Goal: Information Seeking & Learning: Learn about a topic

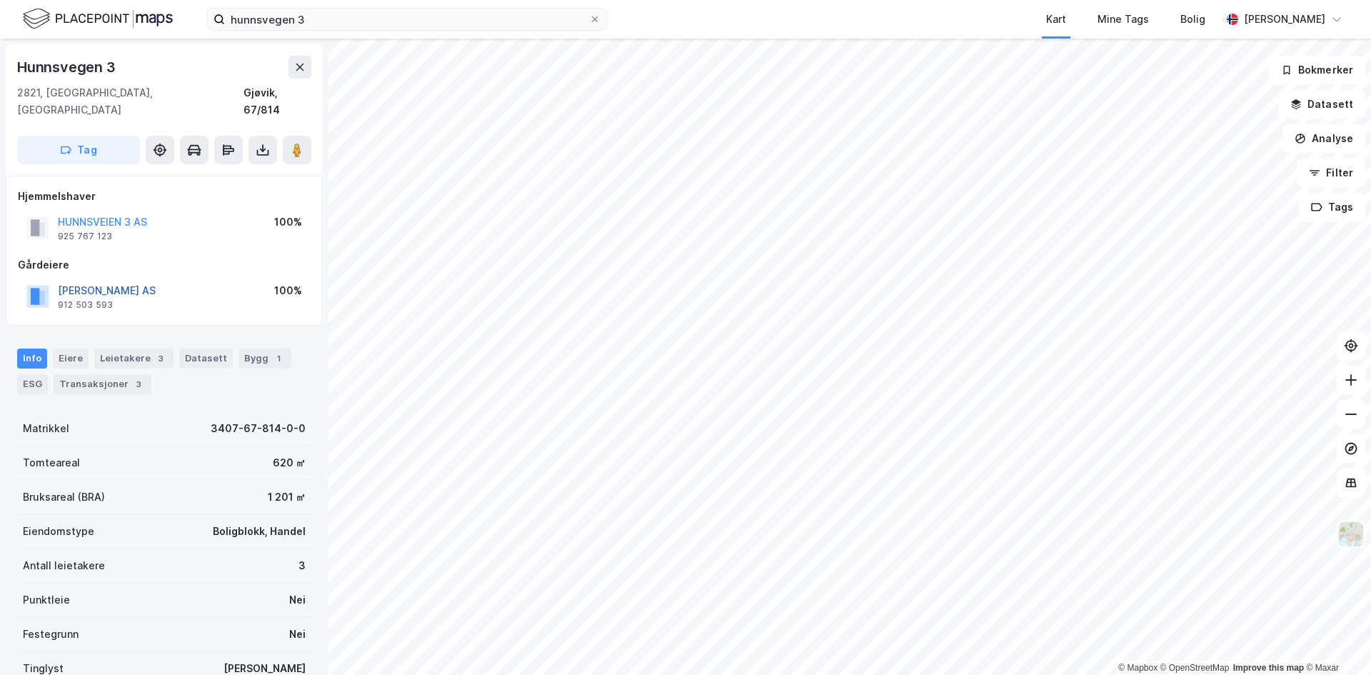
click at [0, 0] on button "[PERSON_NAME] AS" at bounding box center [0, 0] width 0 height 0
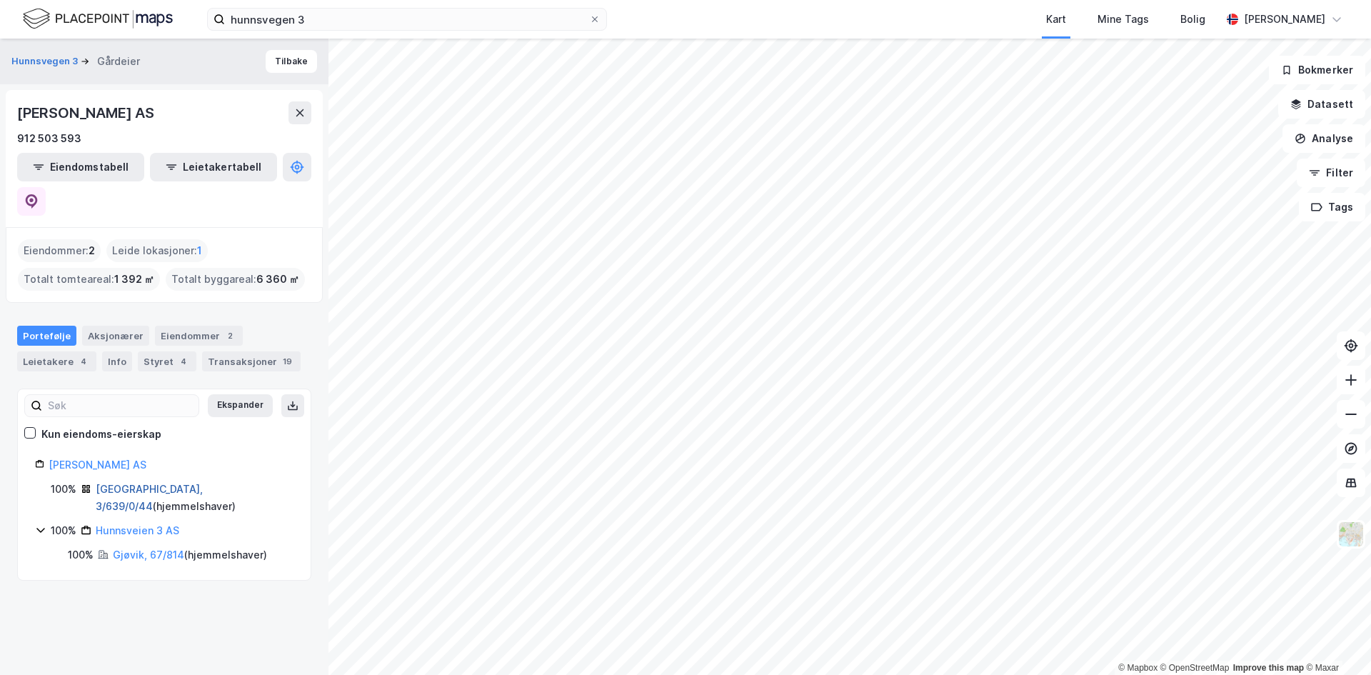
click at [113, 483] on link "[GEOGRAPHIC_DATA], 3/639/0/44" at bounding box center [149, 497] width 107 height 29
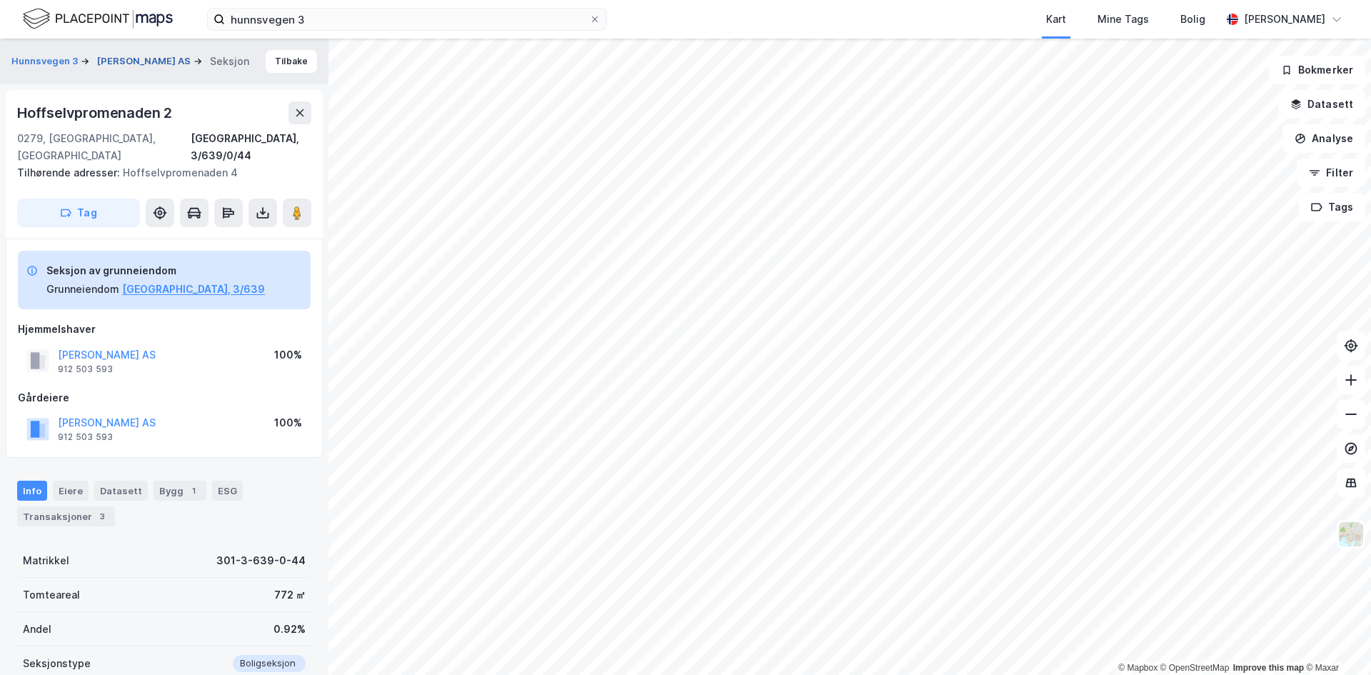
click at [148, 67] on button "[PERSON_NAME] AS" at bounding box center [145, 61] width 96 height 14
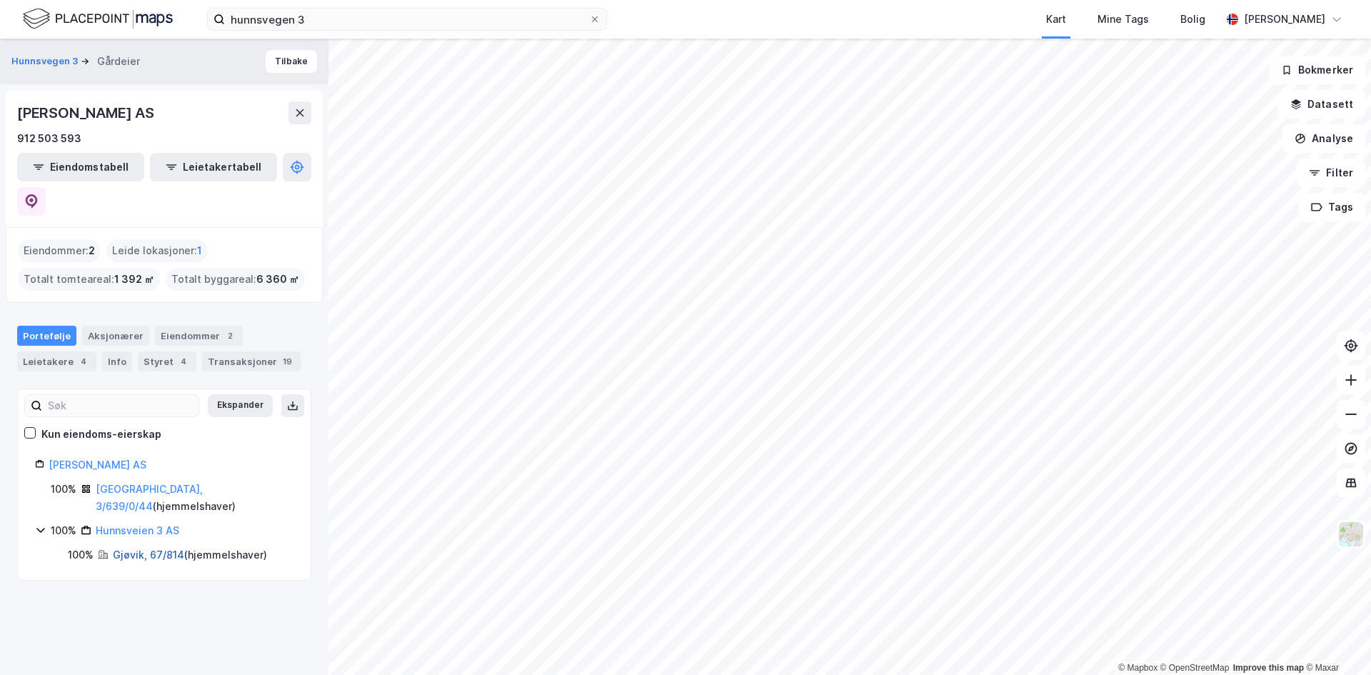
click at [127, 549] on link "Gjøvik, 67/814" at bounding box center [148, 555] width 71 height 12
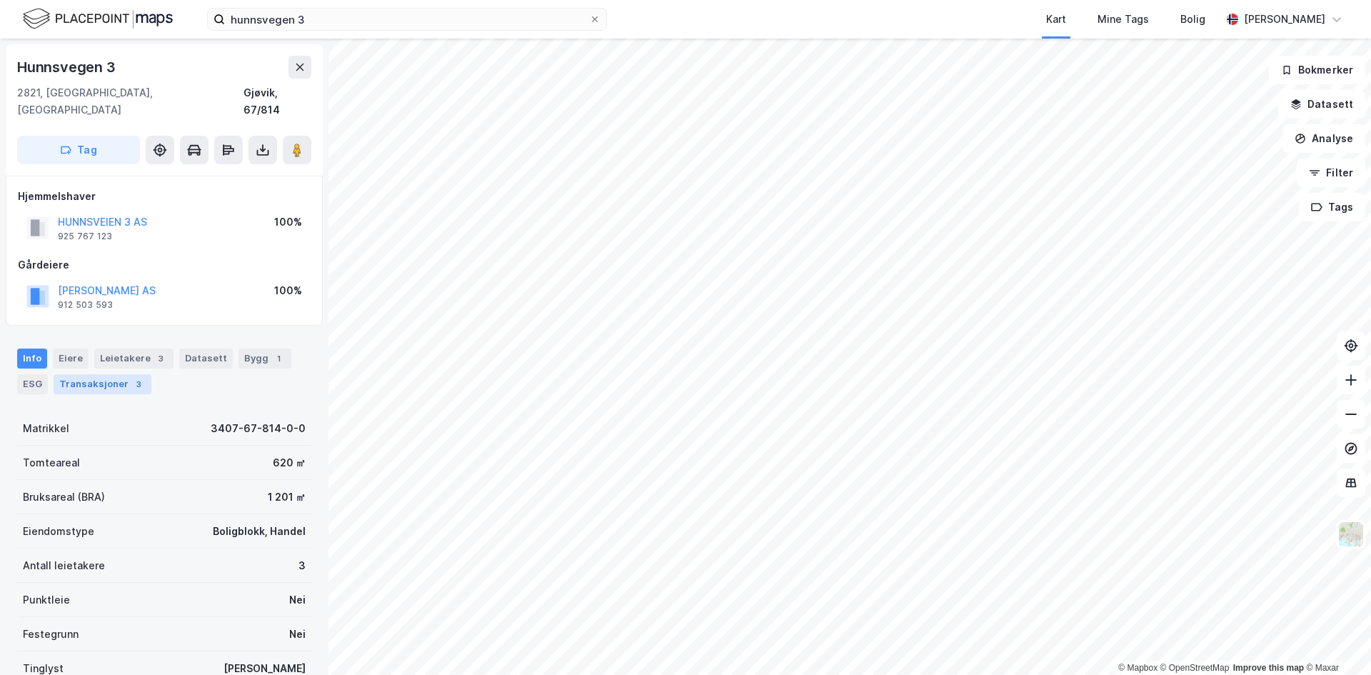
click at [131, 377] on div "3" at bounding box center [138, 384] width 14 height 14
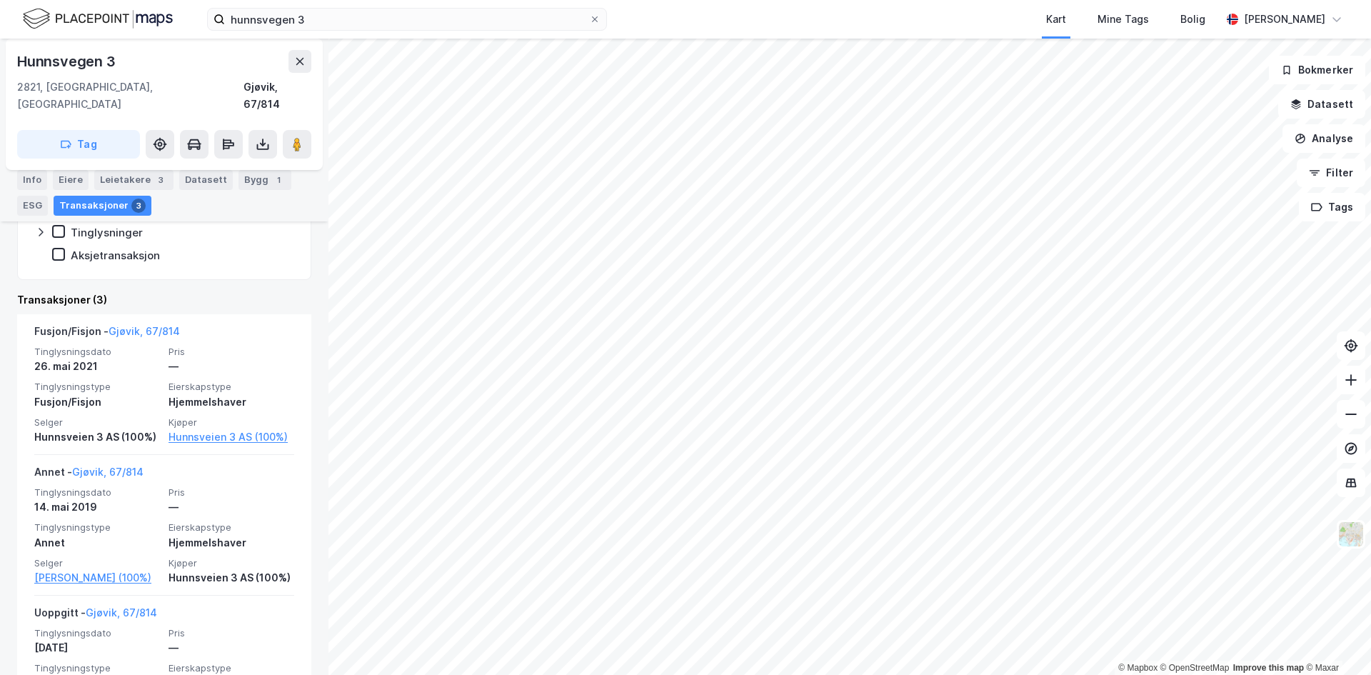
scroll to position [408, 0]
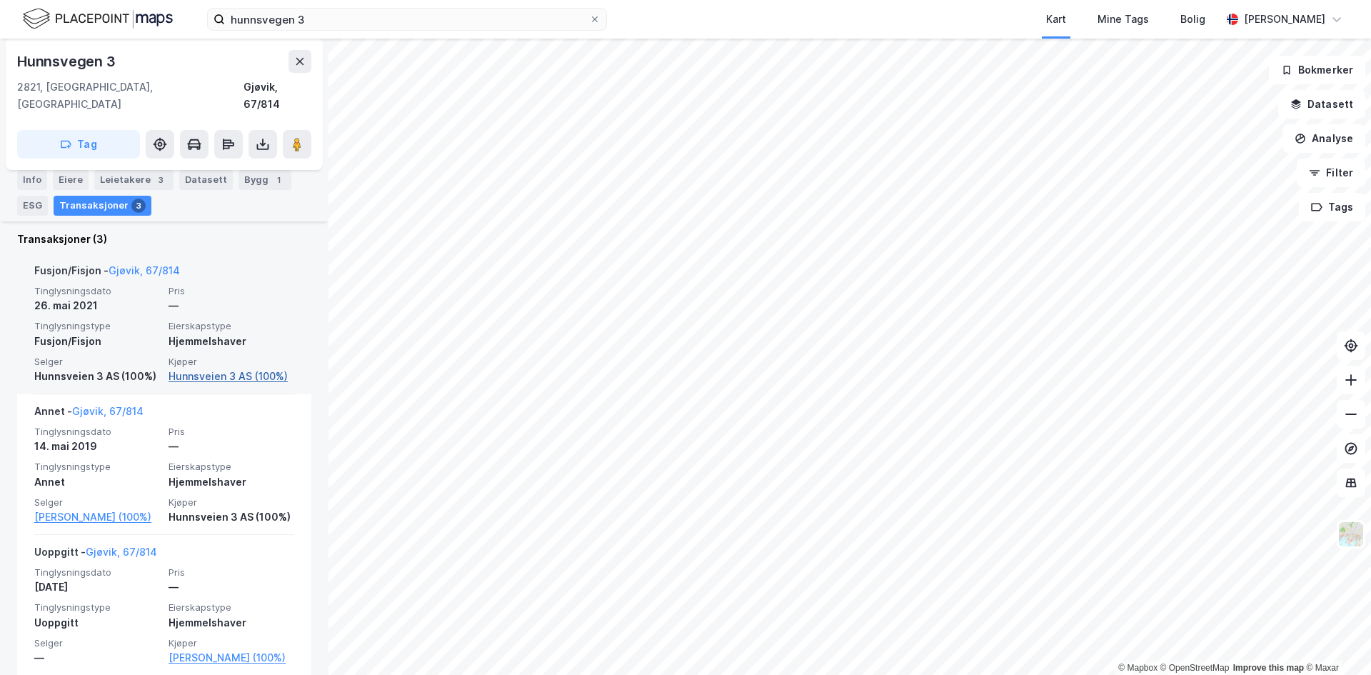
click at [212, 368] on link "Hunnsveien 3 AS (100%)" at bounding box center [232, 376] width 126 height 17
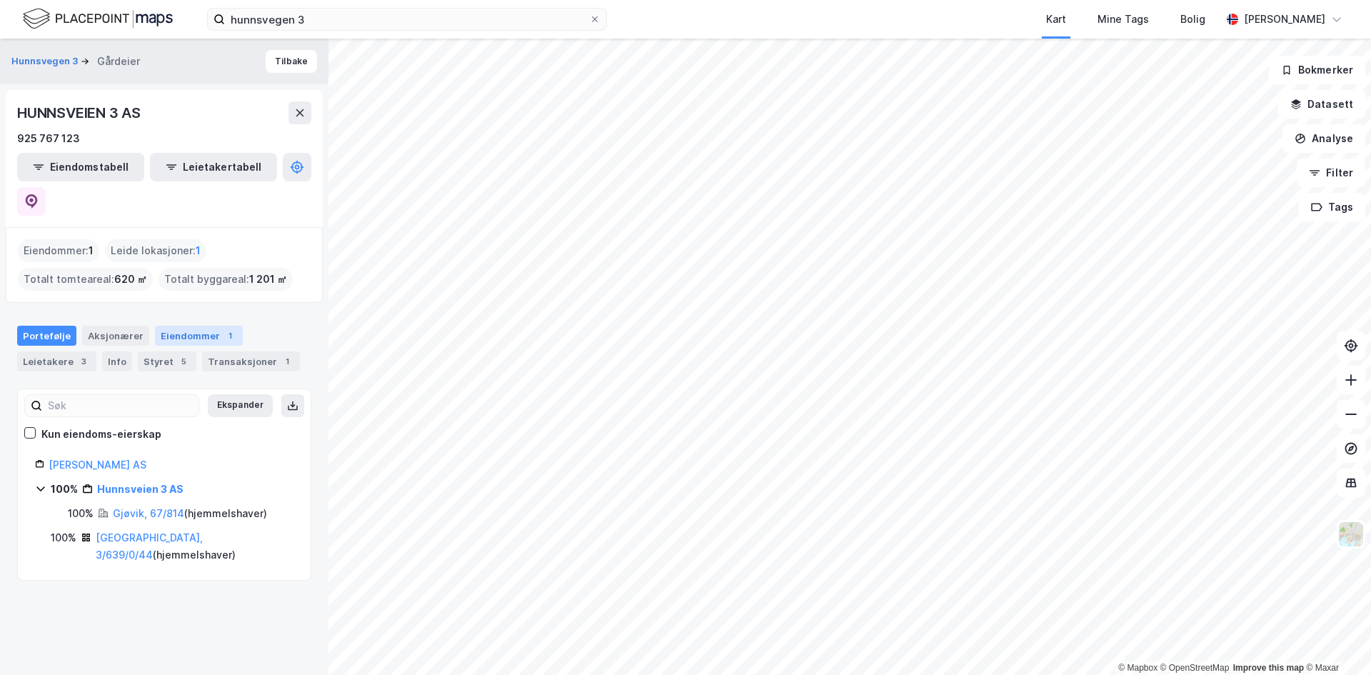
click at [186, 326] on div "Eiendommer 1" at bounding box center [199, 336] width 88 height 20
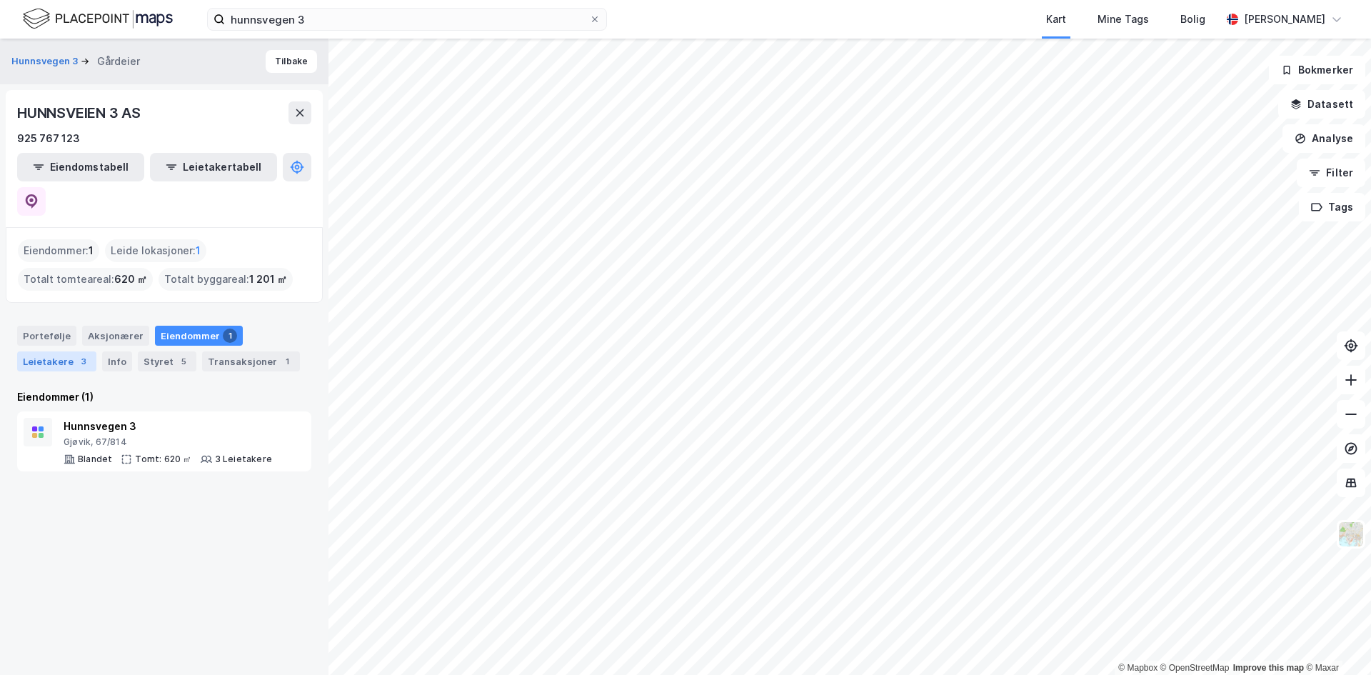
click at [59, 351] on div "Leietakere 3" at bounding box center [56, 361] width 79 height 20
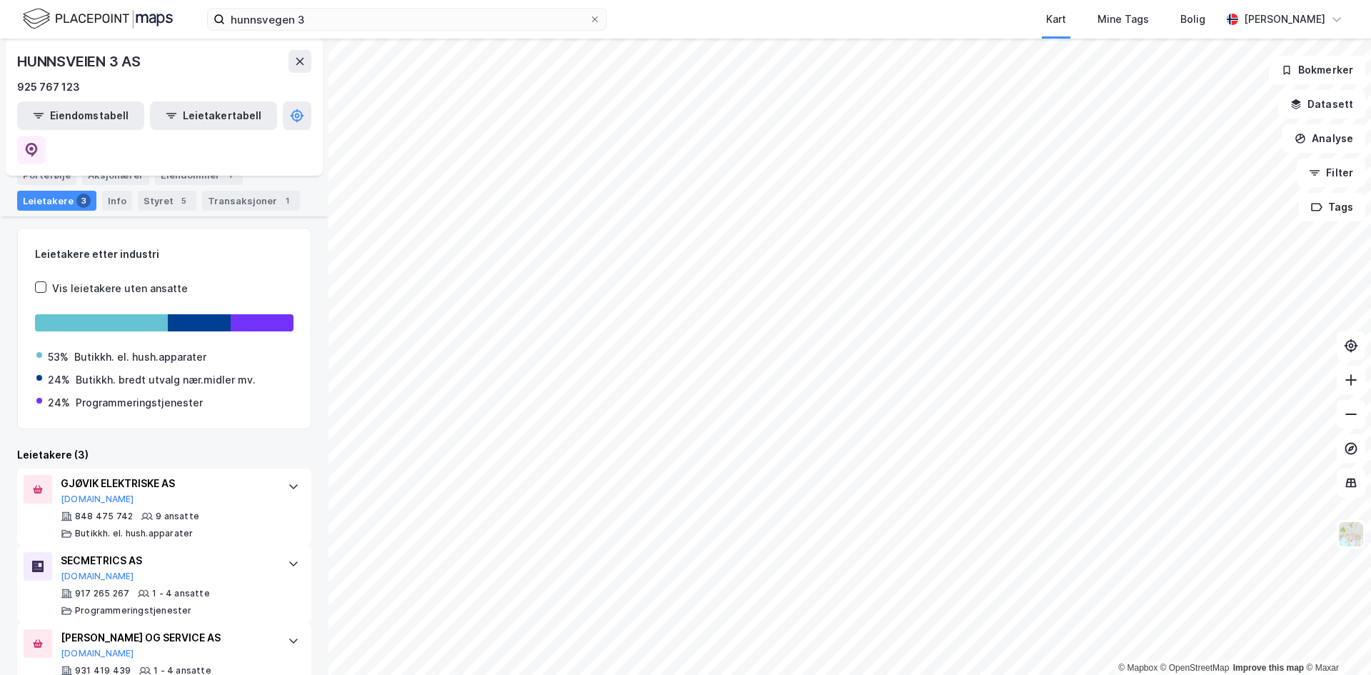
scroll to position [169, 0]
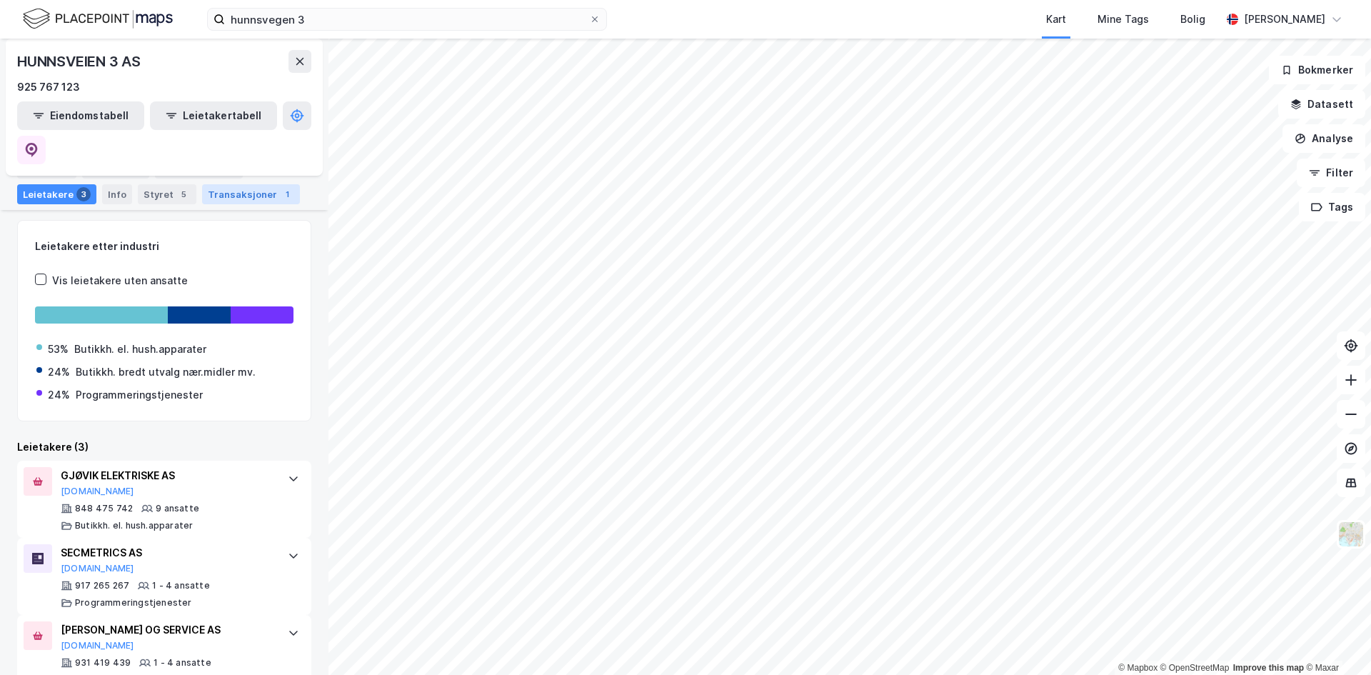
click at [210, 197] on div "Transaksjoner 1" at bounding box center [251, 194] width 98 height 20
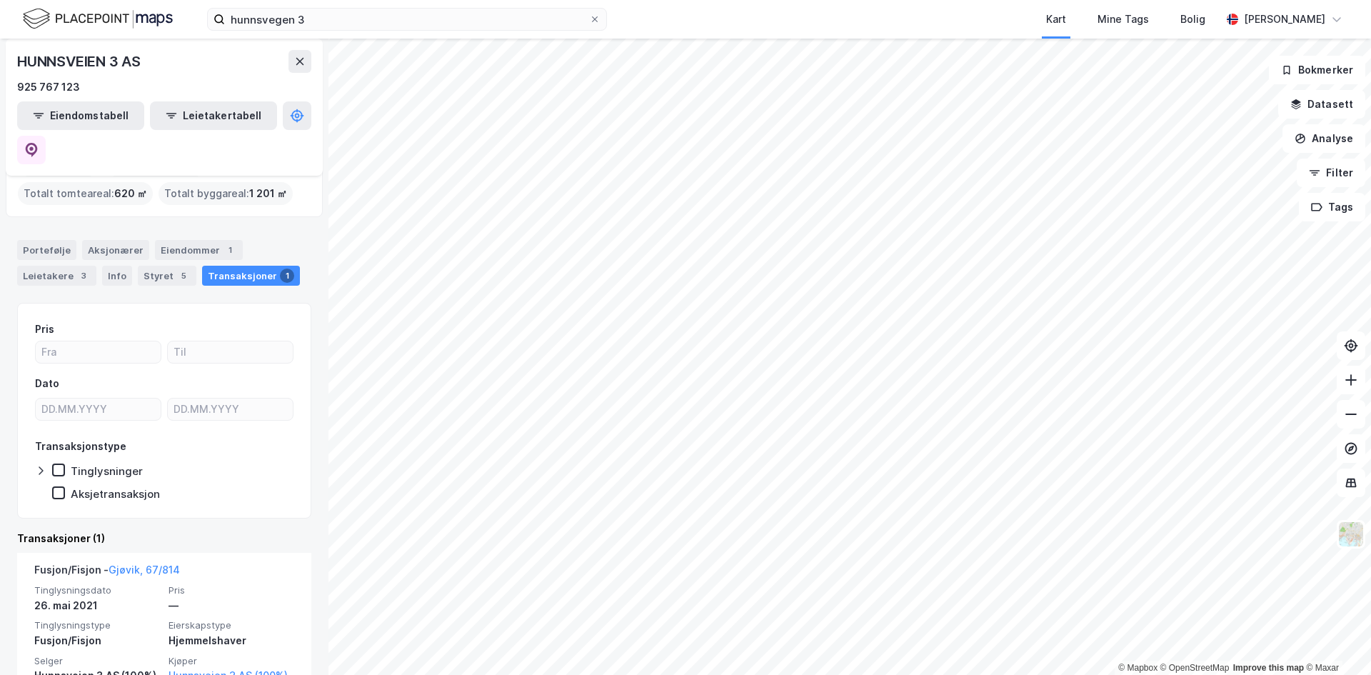
scroll to position [86, 0]
